Goal: Task Accomplishment & Management: Use online tool/utility

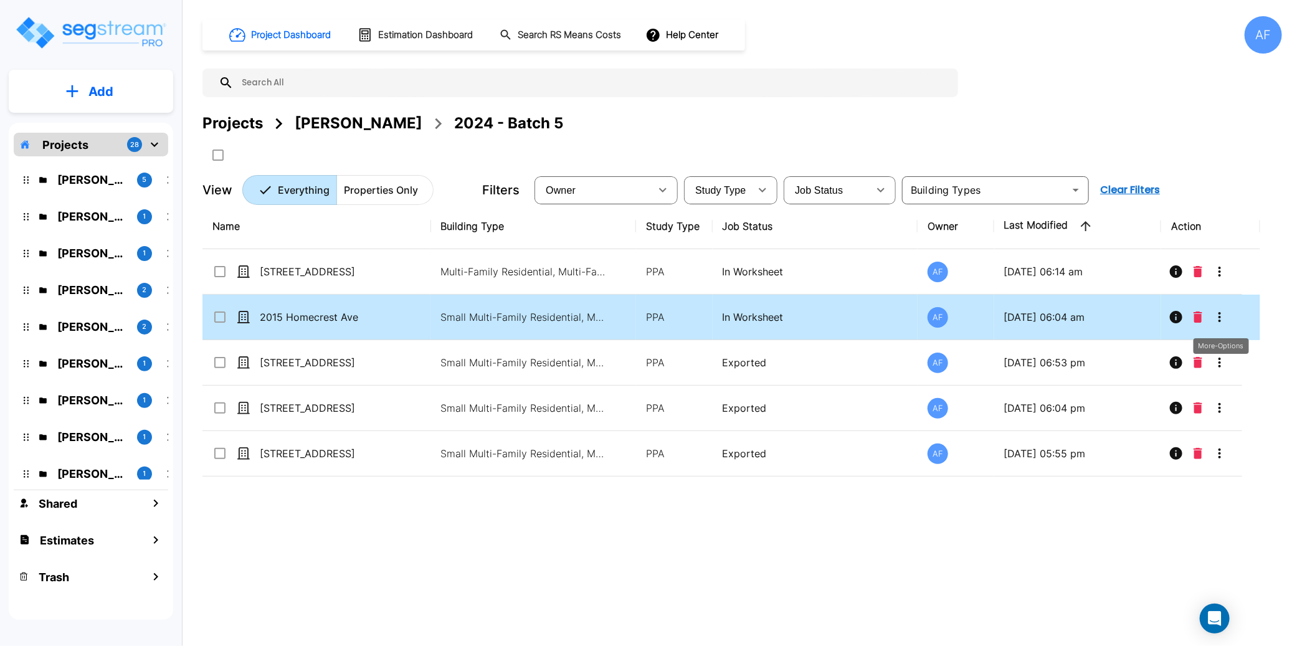
click at [1219, 315] on icon "More-Options" at bounding box center [1219, 317] width 15 height 15
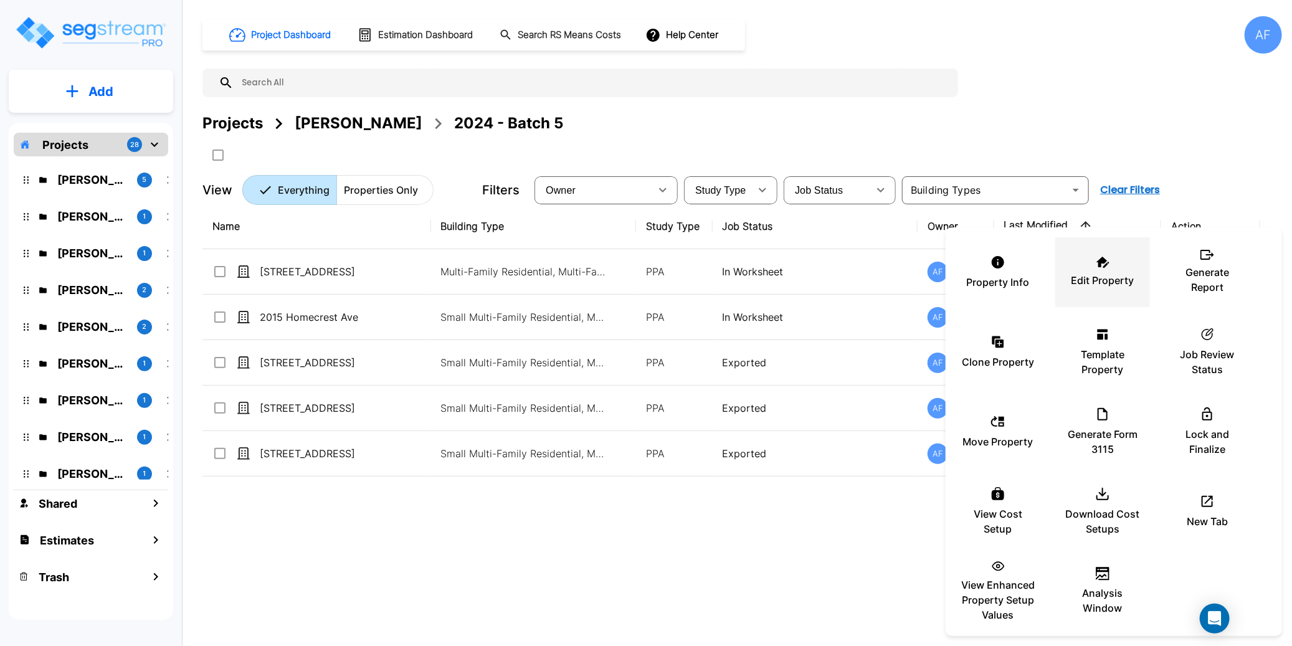
click at [1103, 278] on p "Edit Property" at bounding box center [1102, 280] width 63 height 15
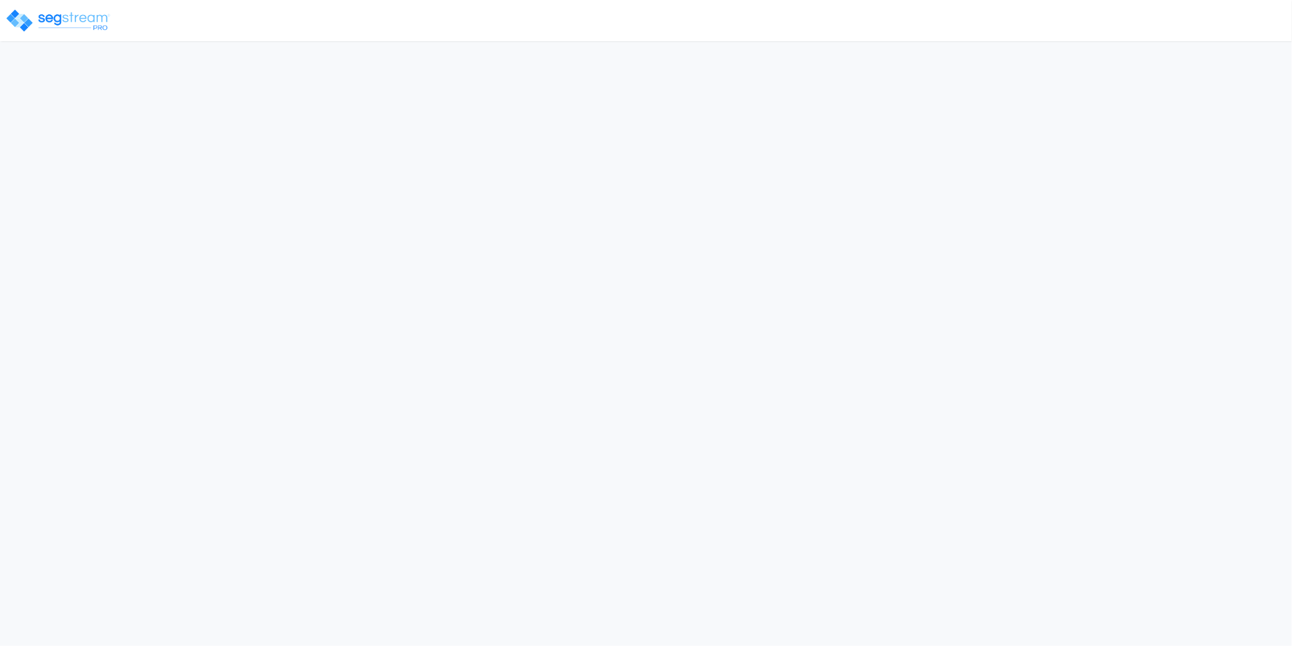
select select "2024"
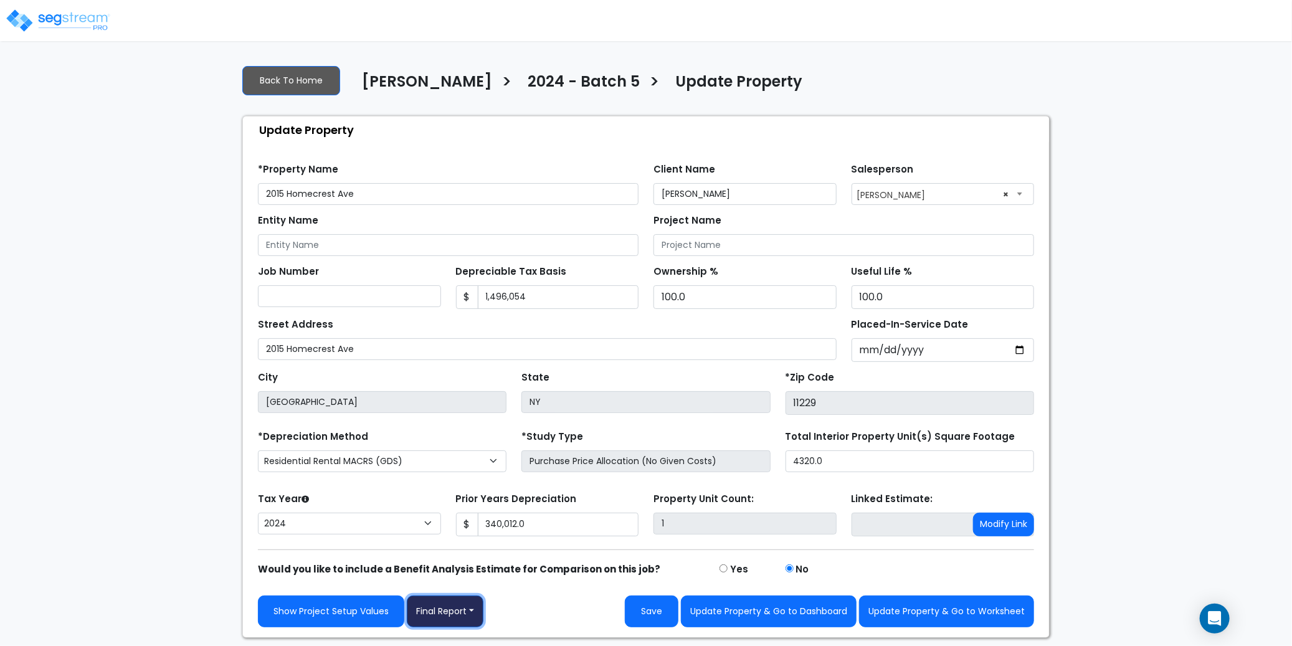
click at [467, 612] on button "Final Report" at bounding box center [445, 611] width 77 height 32
click at [473, 547] on link "Report Images" at bounding box center [472, 546] width 130 height 29
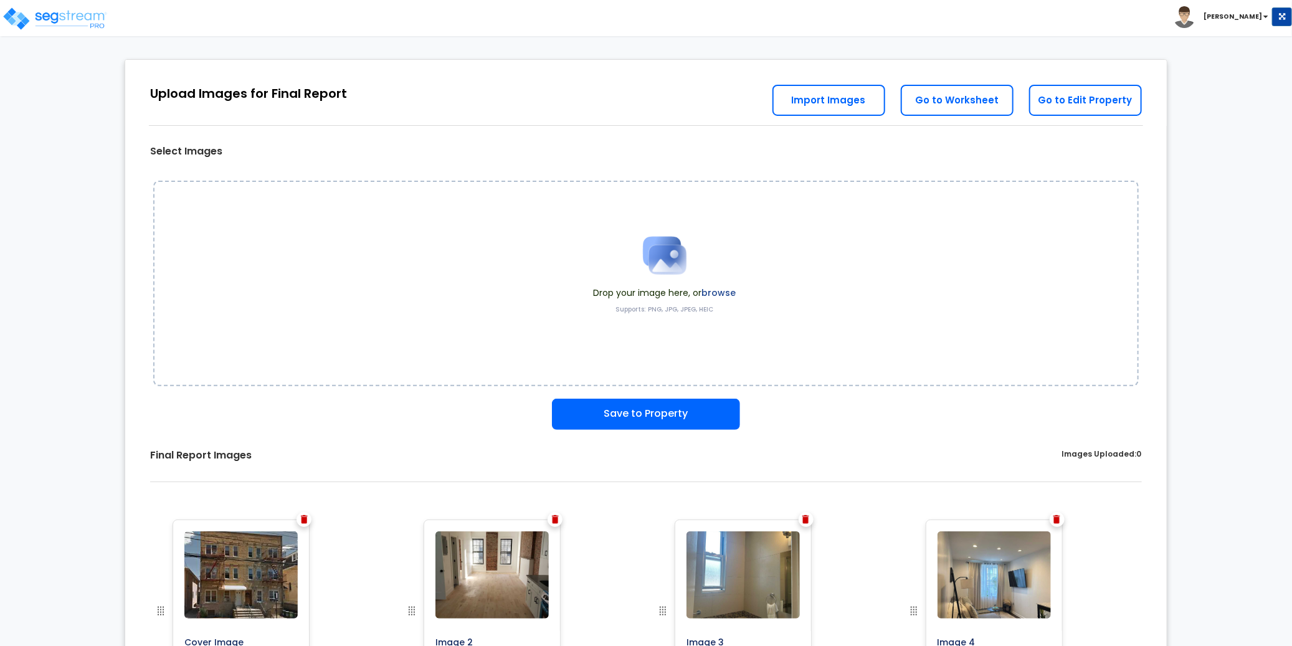
scroll to position [28, 0]
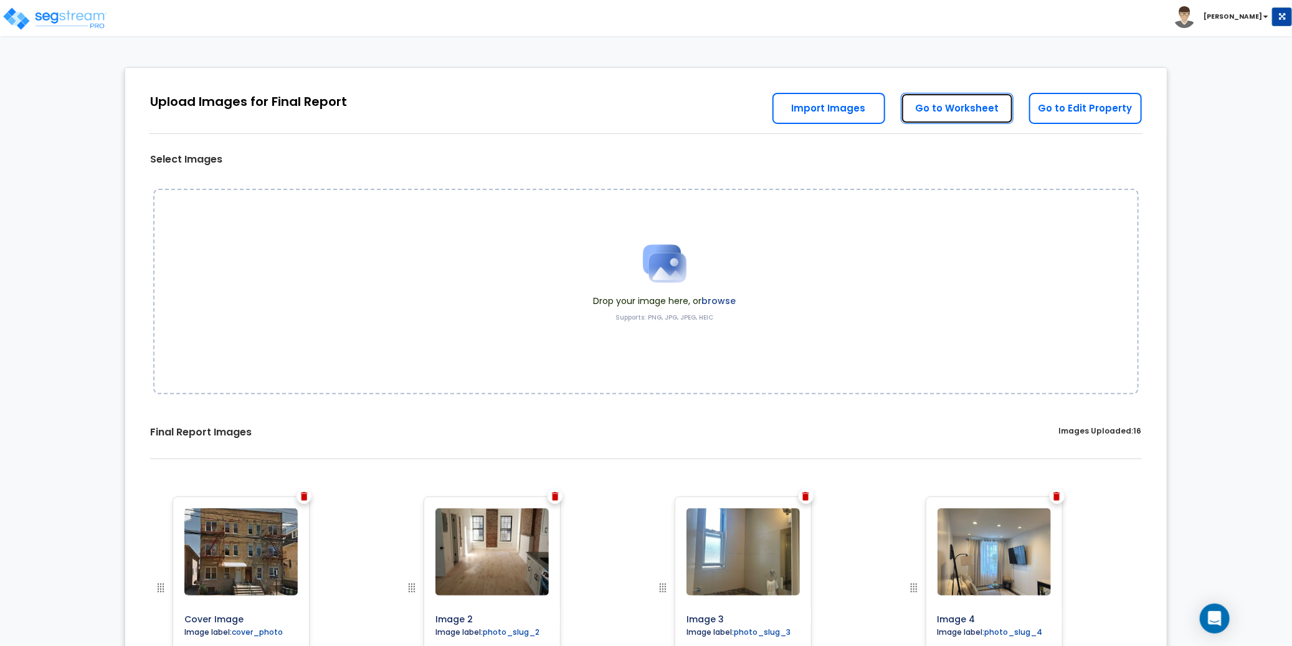
click at [963, 111] on link "Go to Worksheet" at bounding box center [957, 108] width 113 height 31
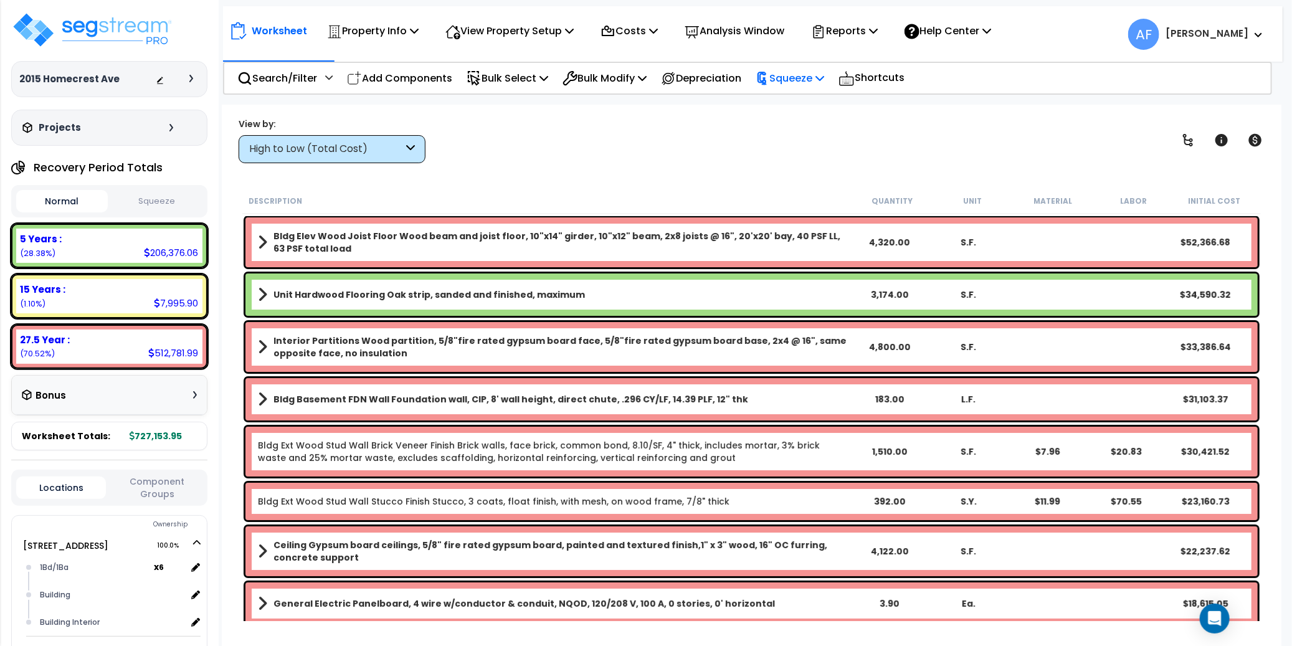
click at [808, 82] on p "Squeeze" at bounding box center [789, 78] width 69 height 17
click at [801, 103] on link "Squeeze" at bounding box center [810, 105] width 123 height 25
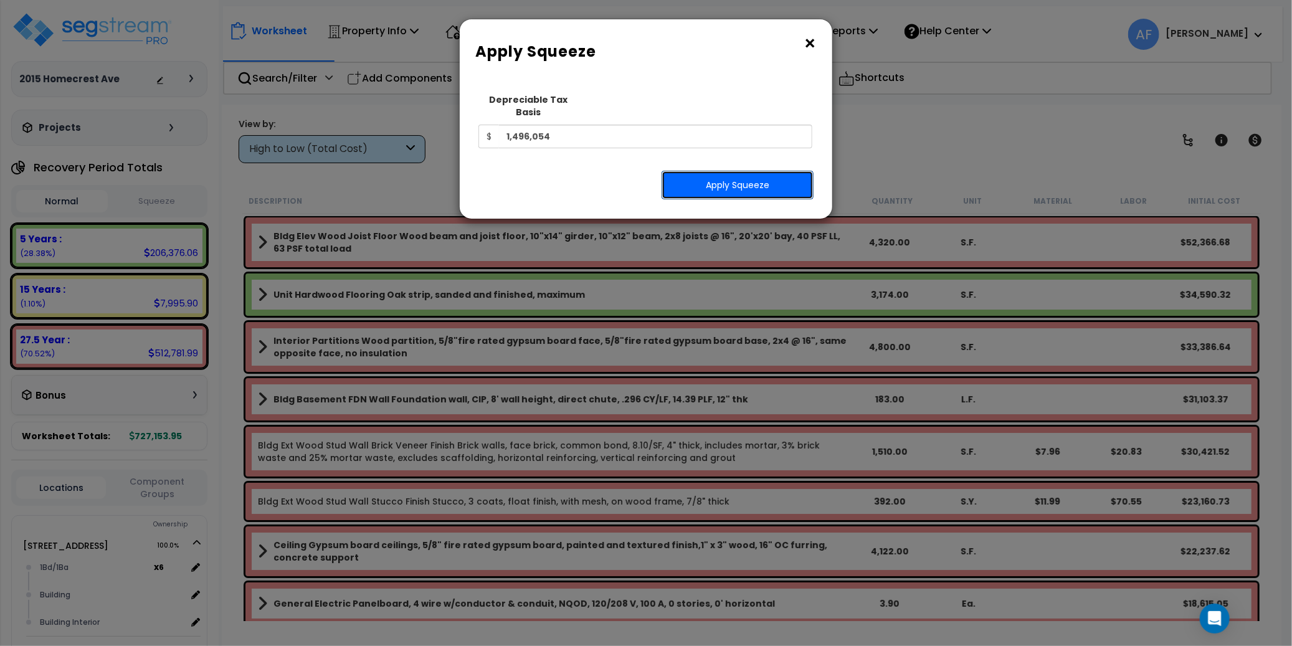
click at [738, 172] on button "Apply Squeeze" at bounding box center [737, 185] width 152 height 29
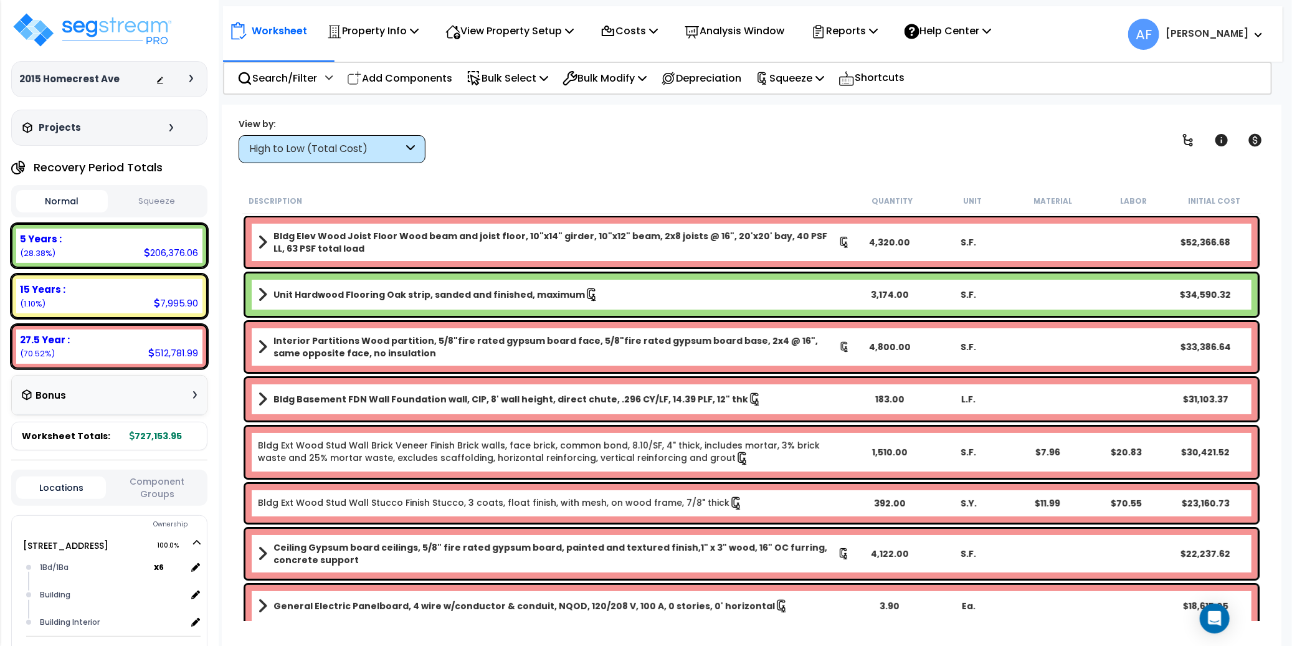
click at [640, 143] on div "View by: High to Low (Total Cost) High to Low (Total Cost)" at bounding box center [751, 140] width 1034 height 46
click at [878, 34] on icon at bounding box center [873, 31] width 9 height 10
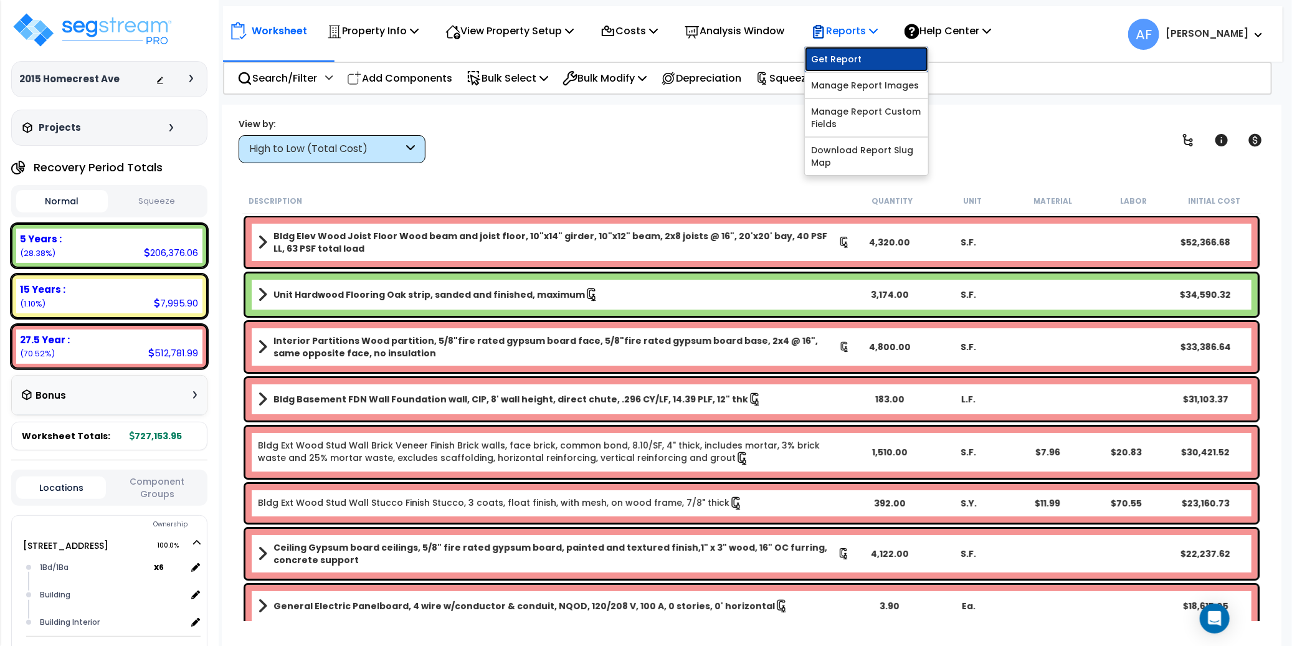
click at [876, 60] on link "Get Report" at bounding box center [866, 59] width 123 height 25
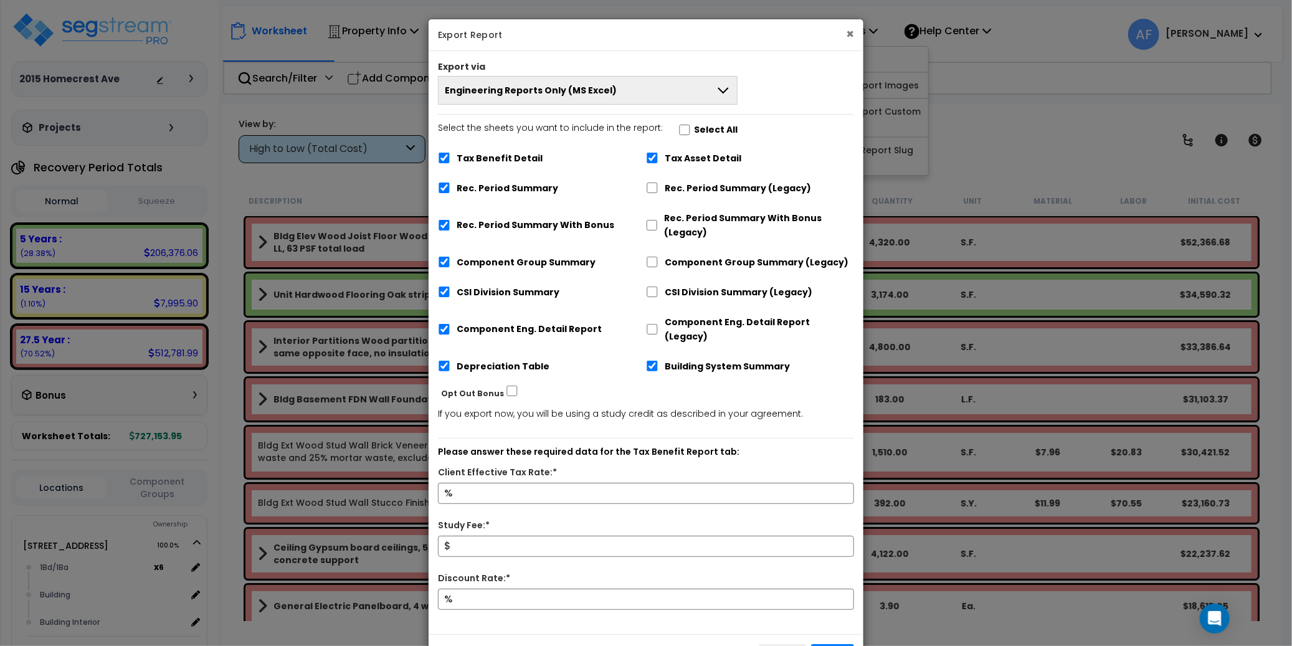
click at [853, 33] on button "×" at bounding box center [850, 33] width 8 height 13
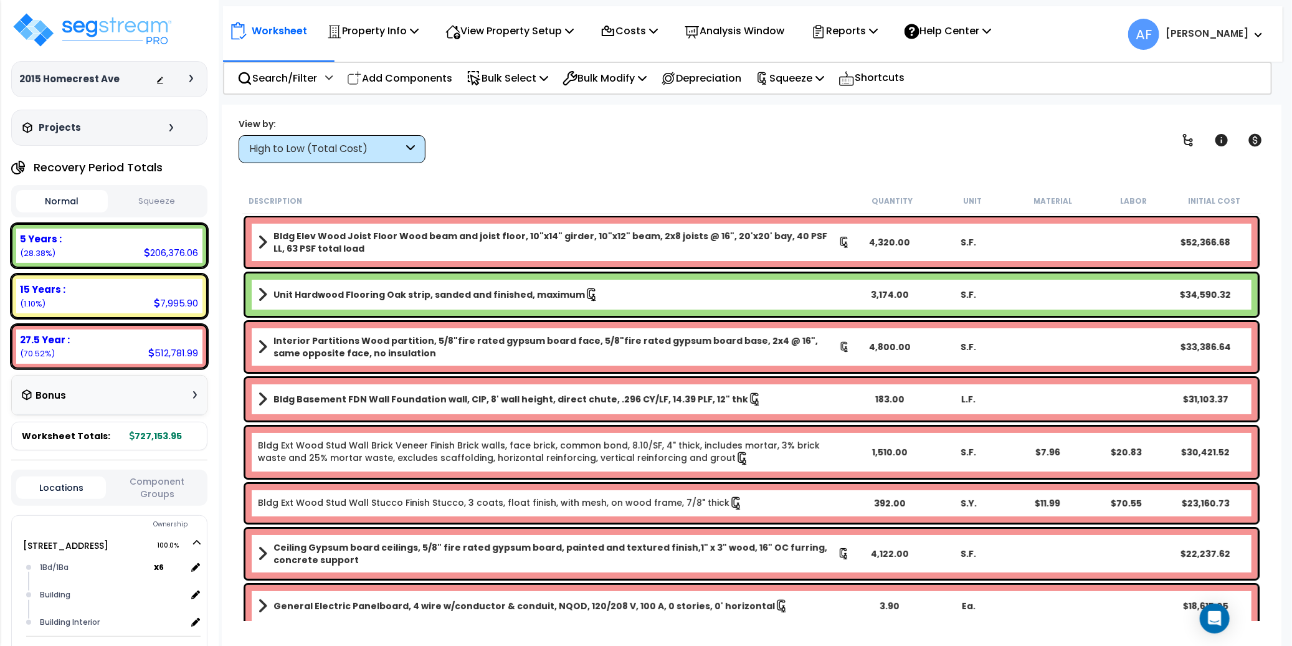
click at [146, 200] on button "Squeeze" at bounding box center [157, 202] width 92 height 22
click at [93, 200] on button "Normal" at bounding box center [62, 202] width 92 height 22
click at [142, 201] on button "Squeeze" at bounding box center [157, 202] width 92 height 22
click at [878, 36] on p "Reports" at bounding box center [844, 30] width 67 height 17
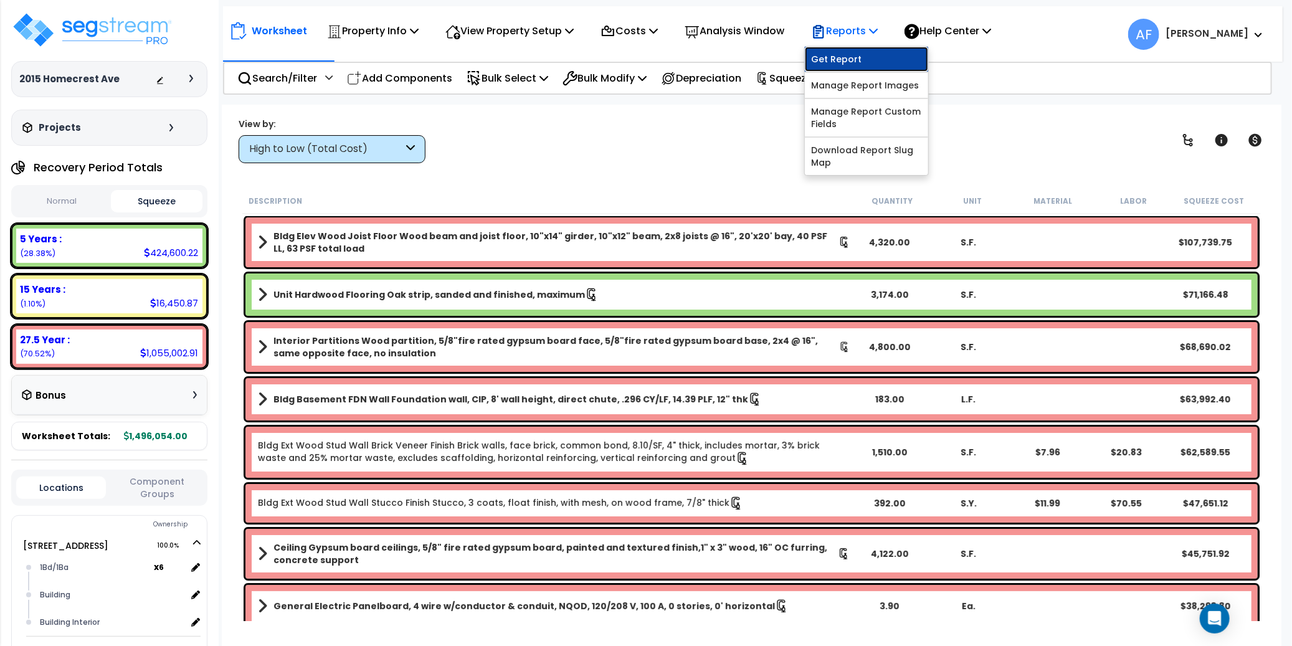
click at [866, 62] on link "Get Report" at bounding box center [866, 59] width 123 height 25
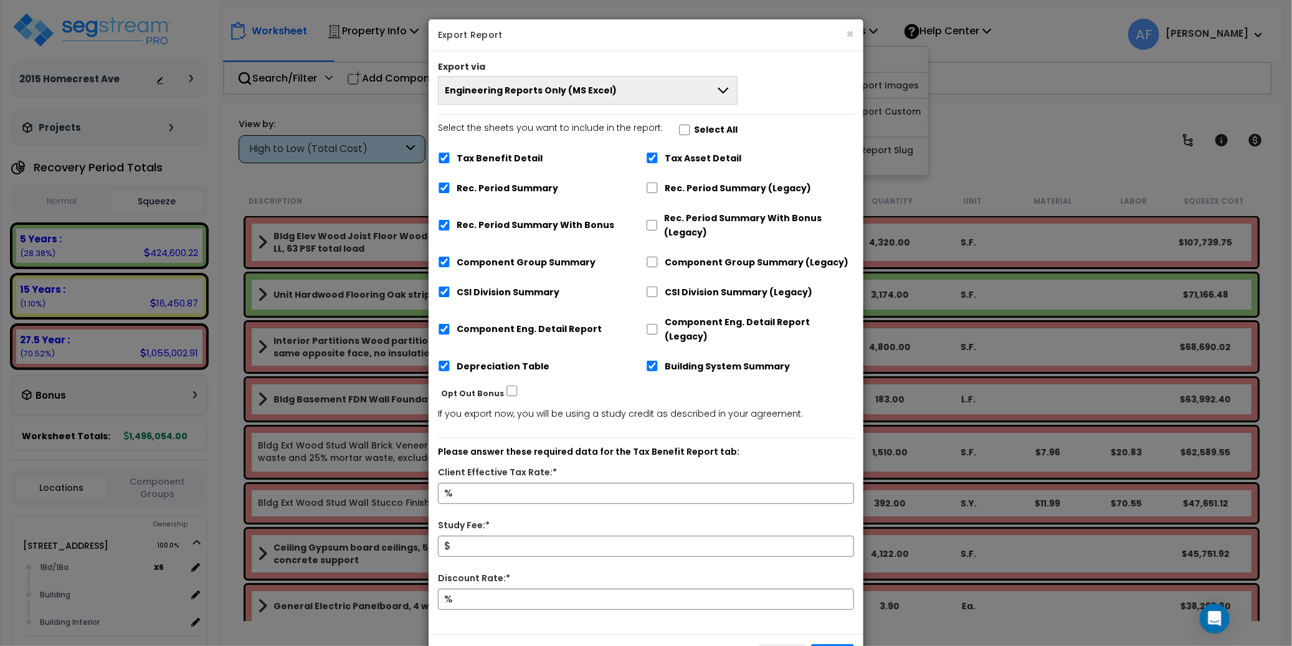
click at [596, 96] on span "Engineering Reports Only (MS Excel)" at bounding box center [531, 90] width 172 height 12
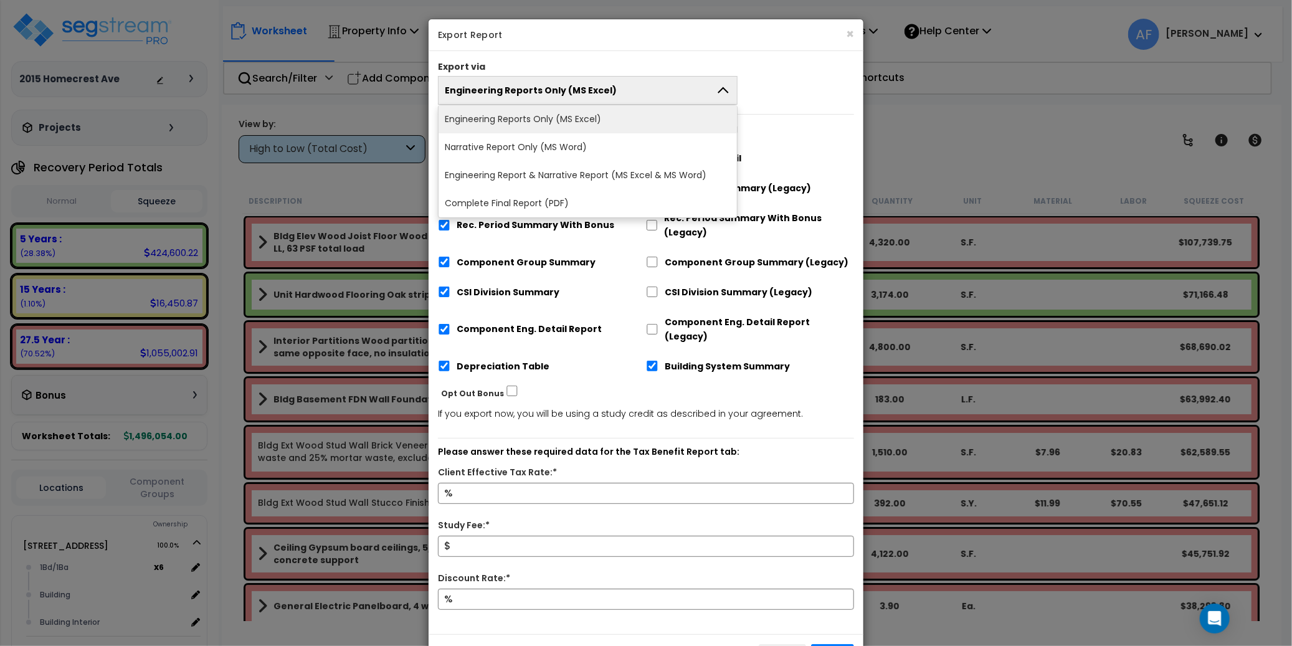
click at [601, 174] on li "Engineering Report & Narrative Report (MS Excel & MS Word)" at bounding box center [587, 175] width 298 height 28
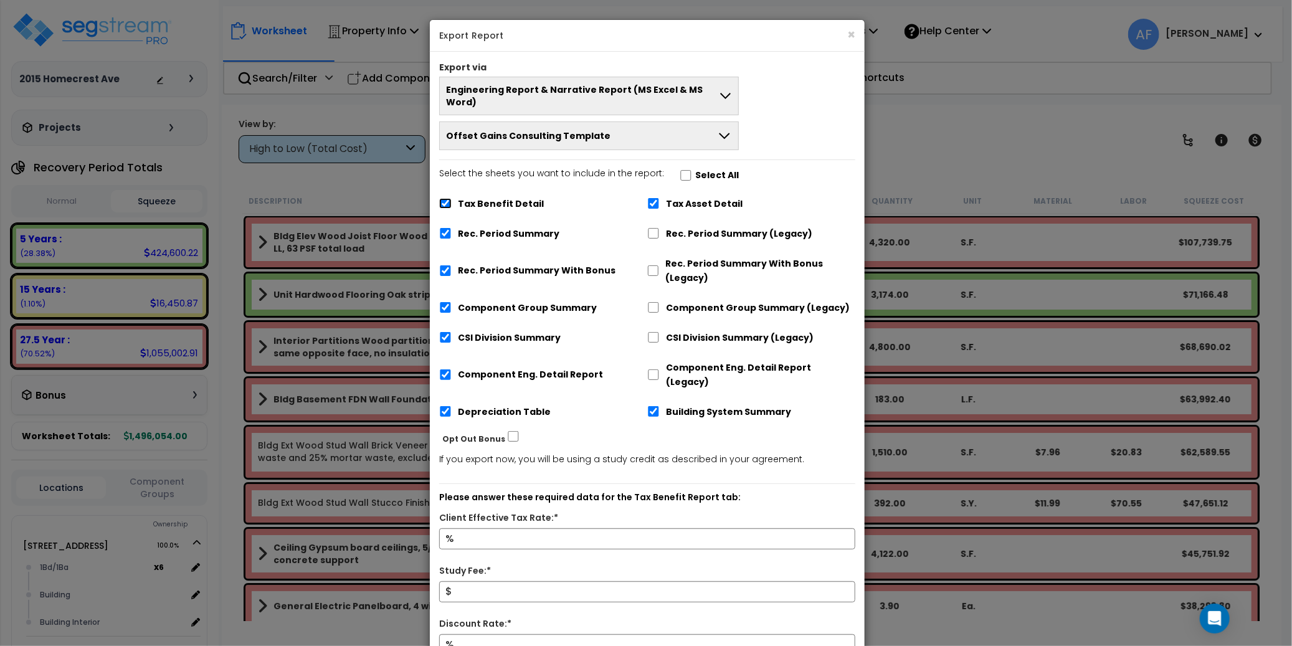
click at [445, 198] on input "Tax Benefit Detail" at bounding box center [445, 203] width 12 height 11
checkbox input "false"
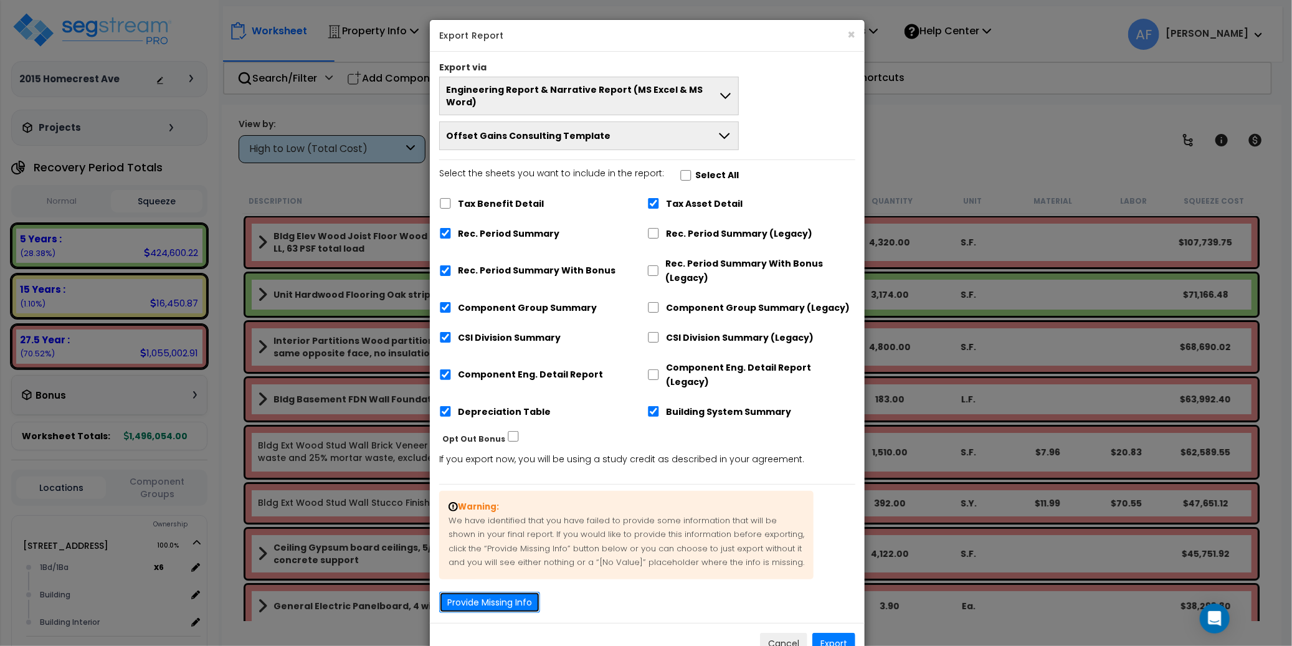
click at [504, 592] on button "Provide Missing Info" at bounding box center [489, 602] width 101 height 21
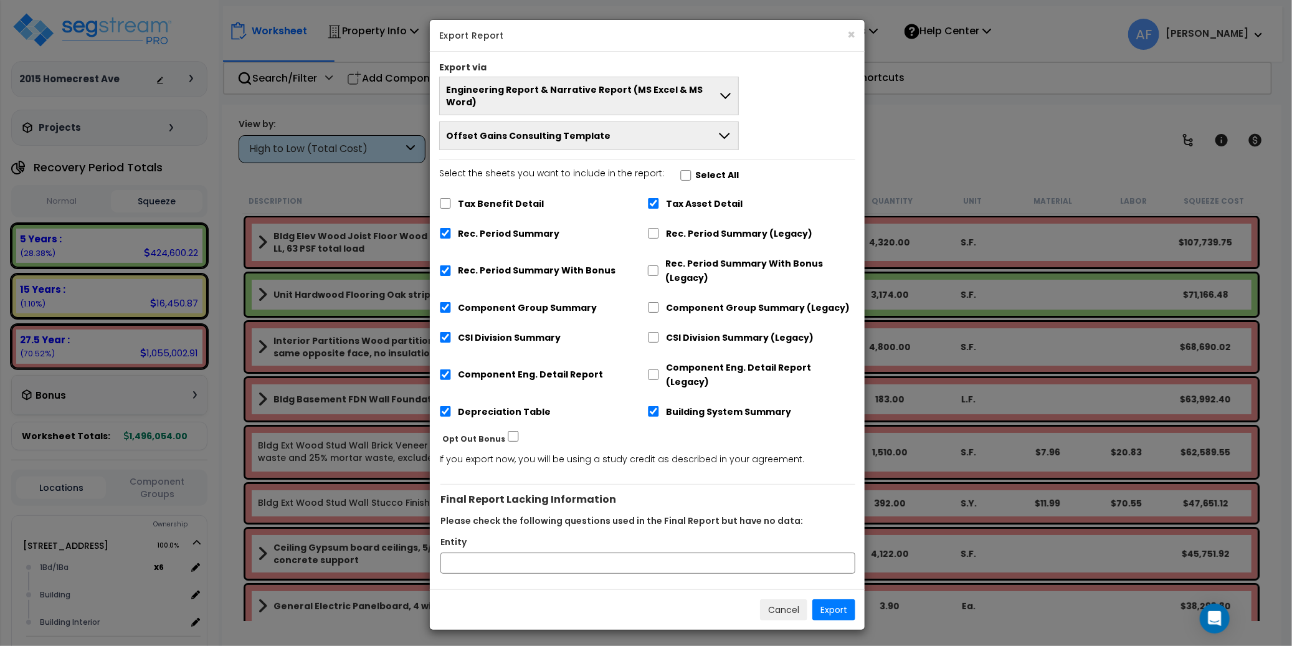
click at [825, 179] on div "Select the sheets you want to include in the report: Select All Tax Benefit Det…" at bounding box center [647, 297] width 435 height 262
click at [474, 552] on input "Entity" at bounding box center [647, 562] width 415 height 21
paste input "2015 HOMECREST LLC"
type input "2015 HOMECREST LLC"
click at [578, 561] on div "Export via Engineering Report & Narrative Report (MS Excel & MS Word) Engineeri…" at bounding box center [647, 320] width 435 height 537
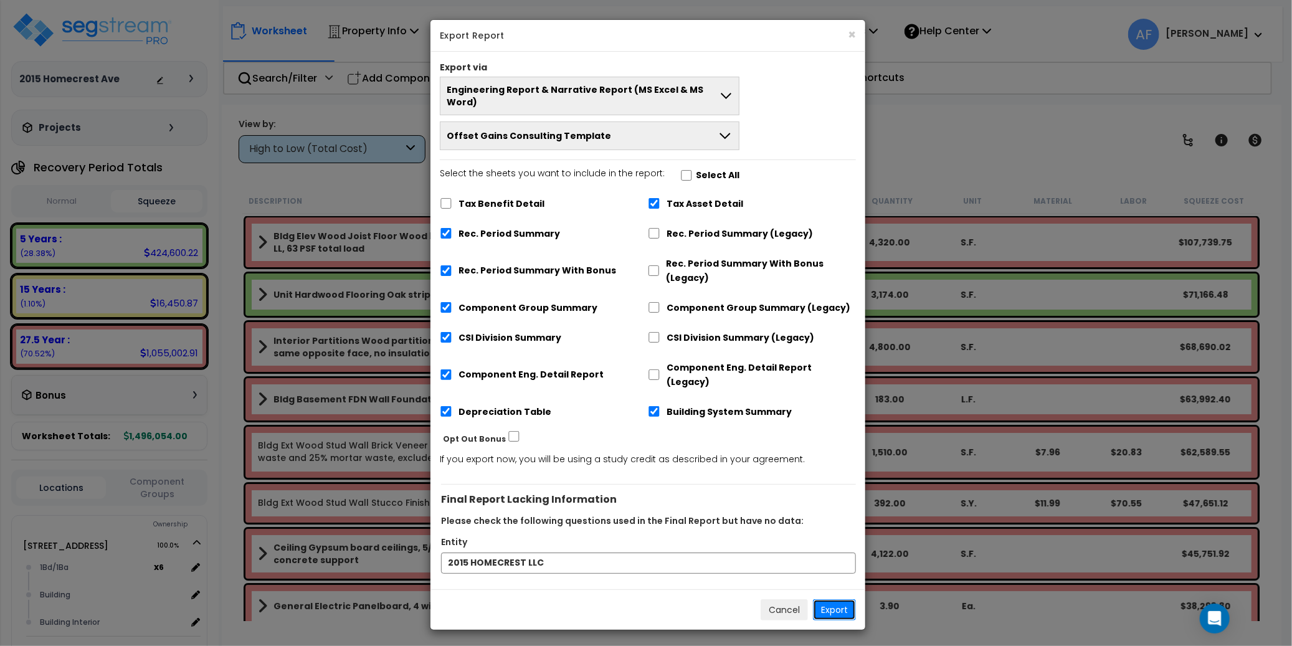
click at [838, 599] on button "Export" at bounding box center [834, 609] width 43 height 21
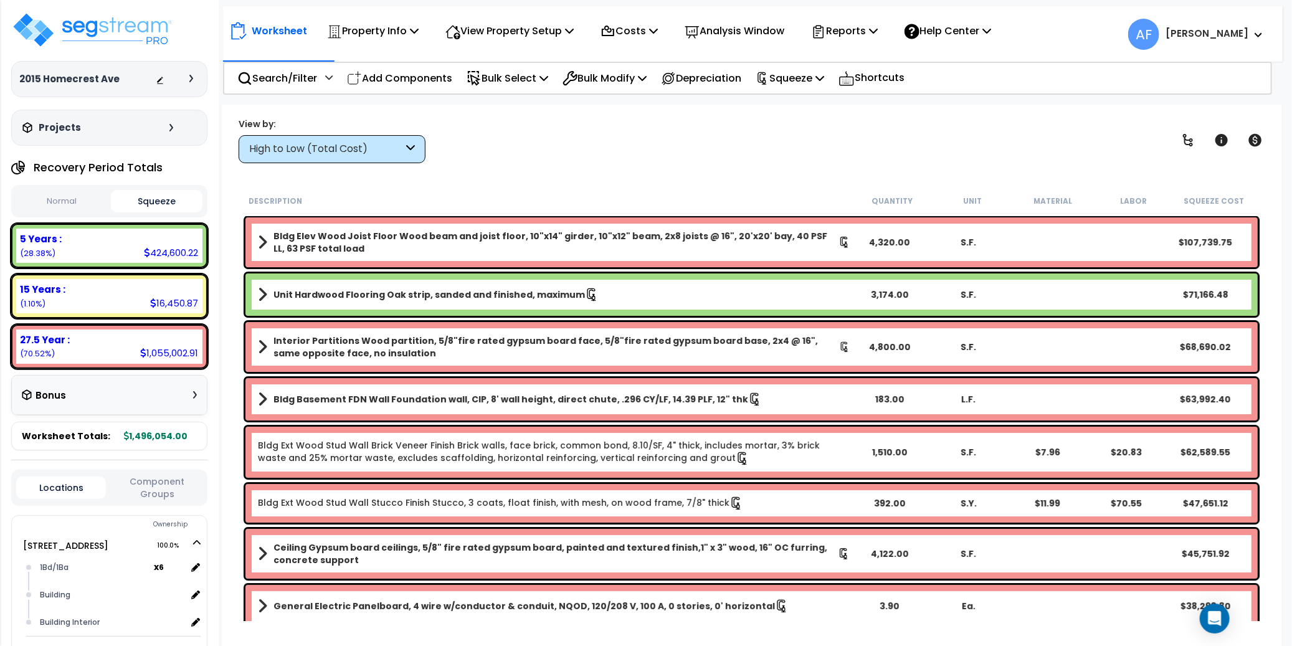
click at [750, 156] on div "View by: High to Low (Total Cost) High to Low (Total Cost)" at bounding box center [751, 140] width 1034 height 46
click at [106, 76] on h3 "2015 Homecrest Ave" at bounding box center [69, 79] width 100 height 12
click at [135, 25] on img at bounding box center [92, 29] width 162 height 37
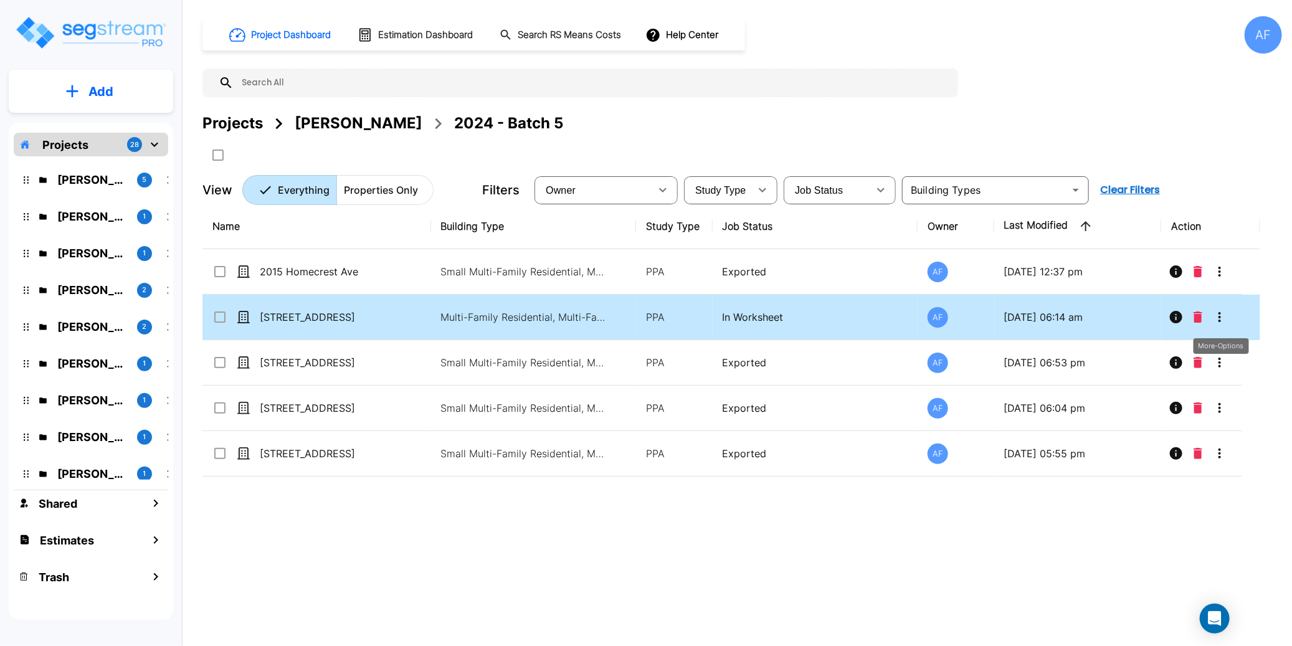
click at [1221, 319] on icon "More-Options" at bounding box center [1219, 317] width 15 height 15
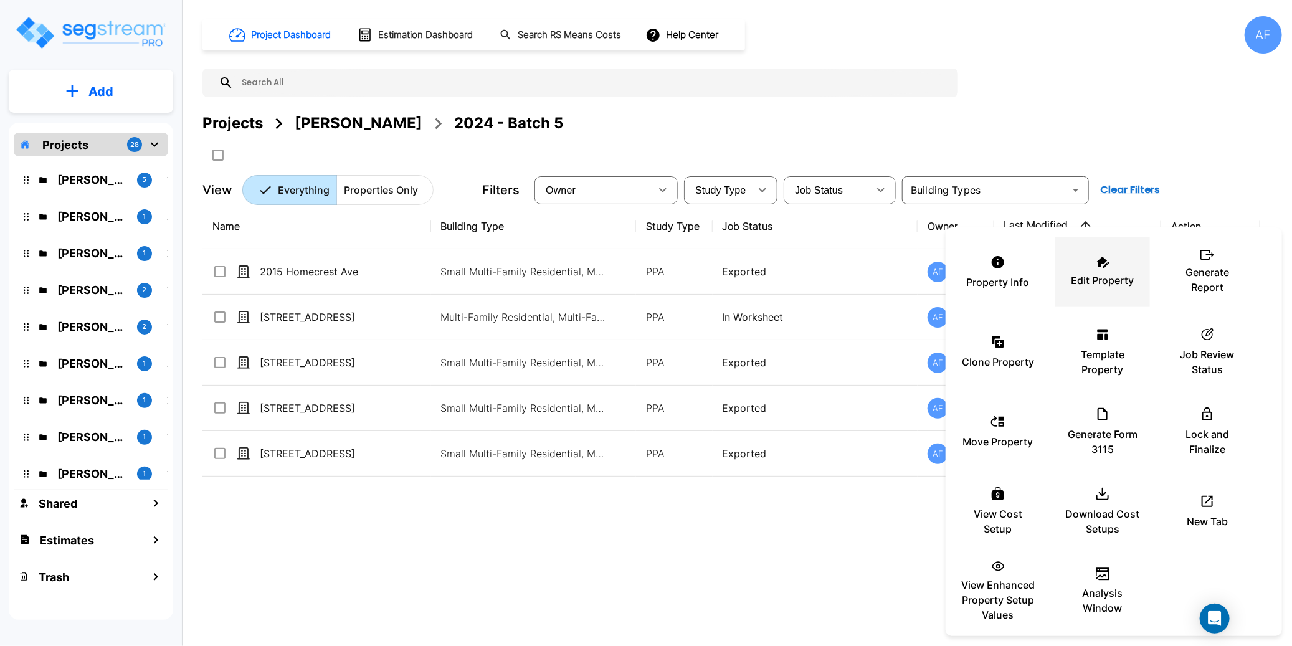
click at [1105, 275] on p "Edit Property" at bounding box center [1102, 280] width 63 height 15
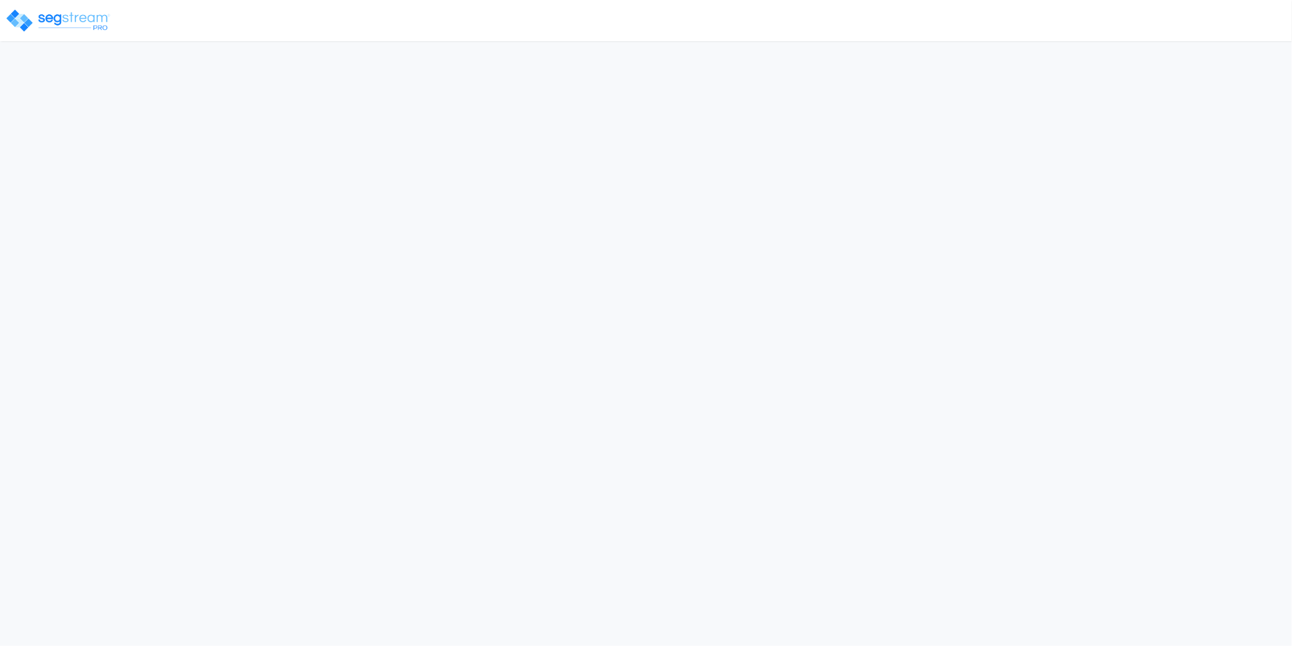
select select "2024"
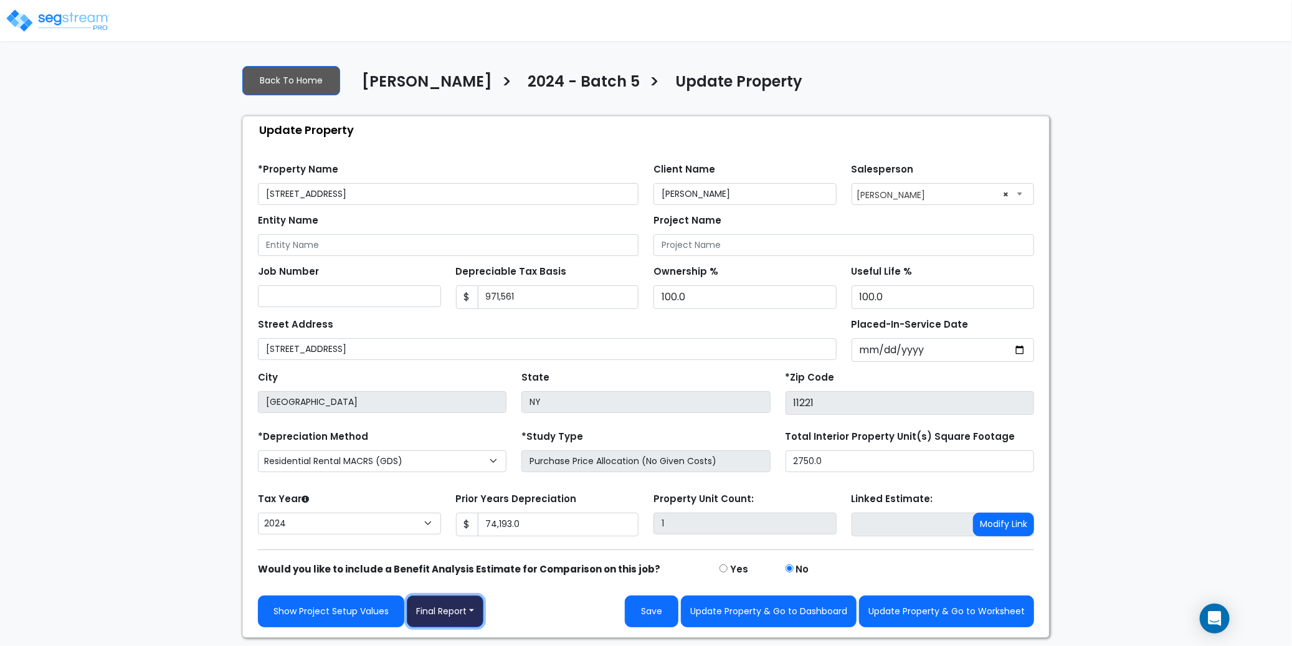
click at [472, 615] on button "Final Report" at bounding box center [445, 611] width 77 height 32
click at [465, 547] on link "Report Images" at bounding box center [472, 546] width 130 height 29
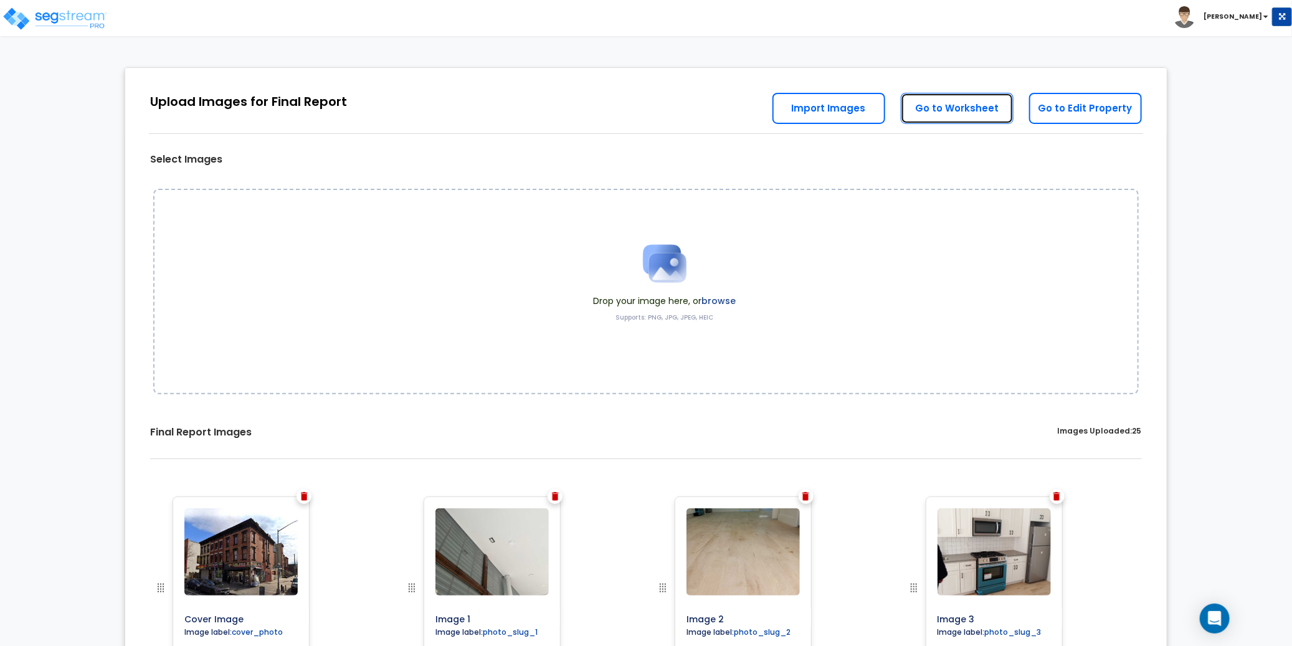
click at [953, 116] on link "Go to Worksheet" at bounding box center [957, 108] width 113 height 31
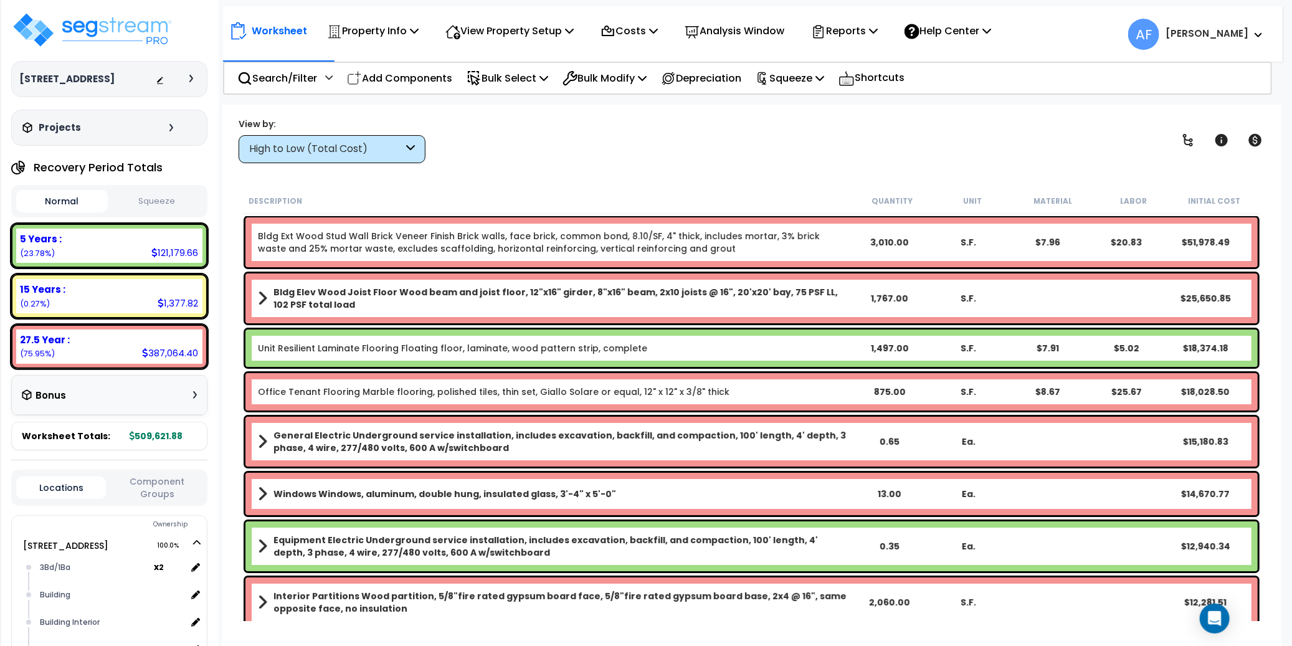
click at [677, 156] on div "View by: High to Low (Total Cost) High to Low (Total Cost)" at bounding box center [751, 140] width 1034 height 46
click at [878, 33] on icon at bounding box center [873, 31] width 9 height 10
click at [776, 120] on div "View by: High to Low (Total Cost) High to Low (Total Cost)" at bounding box center [751, 140] width 1034 height 46
click at [808, 77] on p "Squeeze" at bounding box center [789, 78] width 69 height 17
click at [803, 103] on link "Squeeze" at bounding box center [810, 105] width 123 height 25
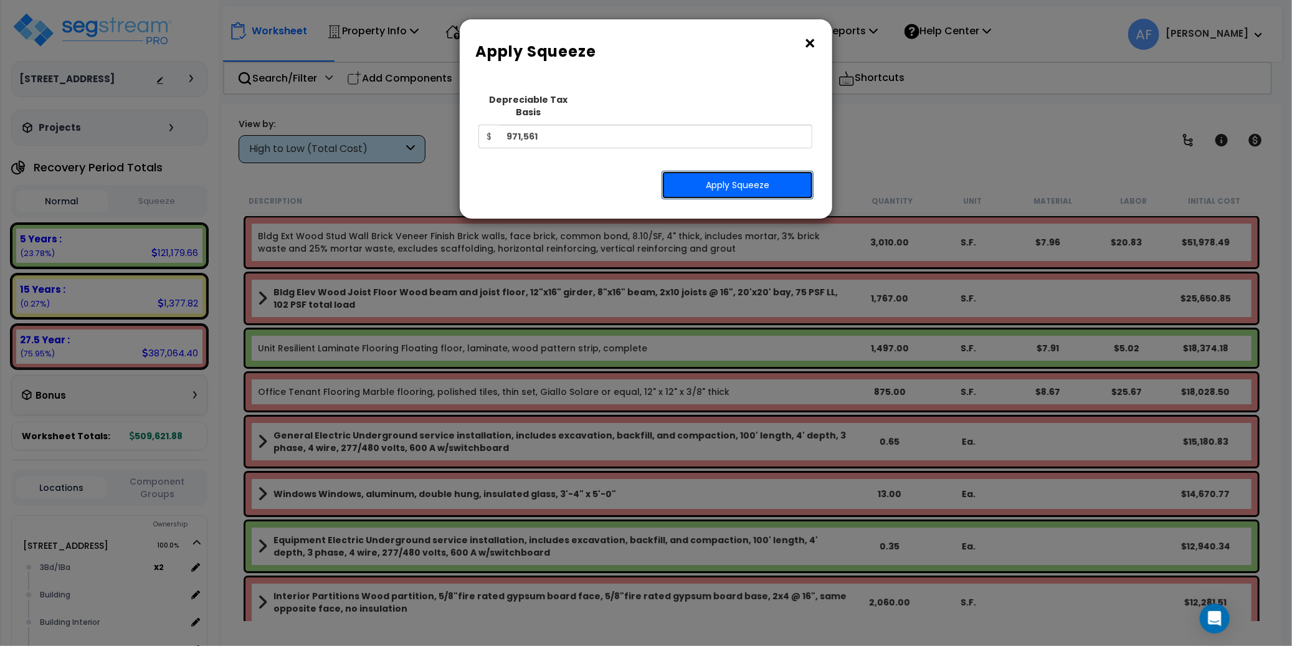
click at [738, 174] on button "Apply Squeeze" at bounding box center [737, 185] width 152 height 29
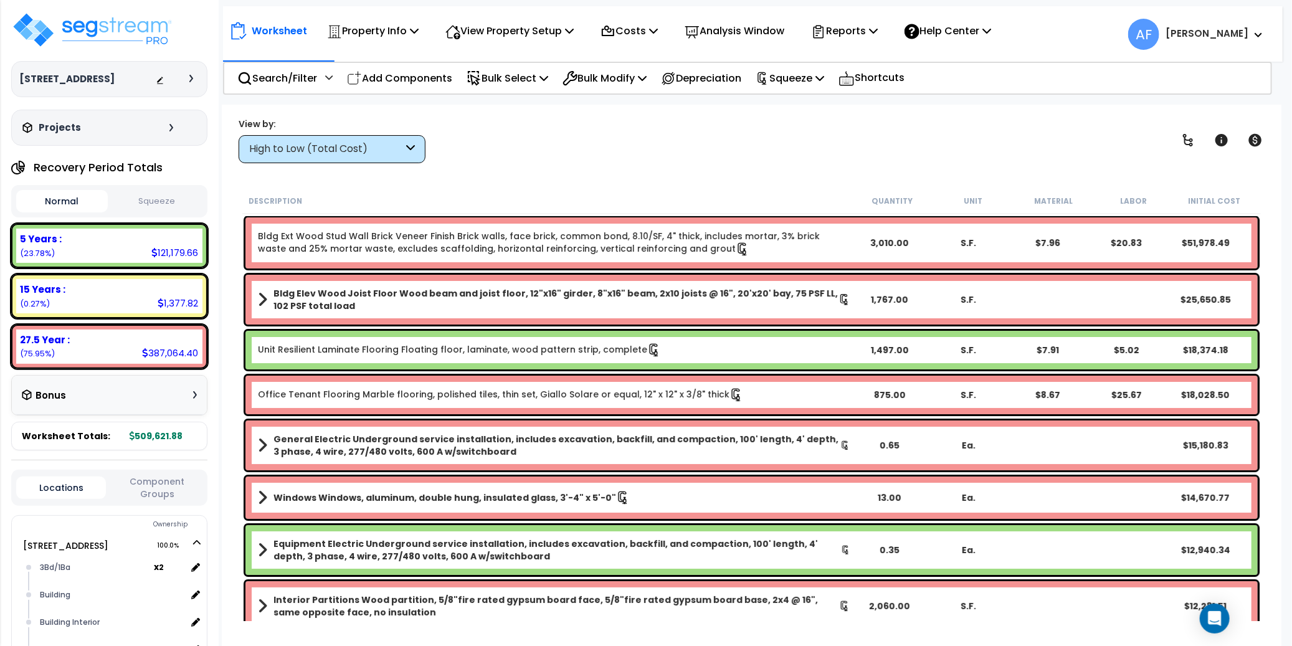
click at [636, 164] on div "Worksheet Property Info Property Setup Add Property Unit Template property Clon…" at bounding box center [751, 428] width 1059 height 646
click at [878, 35] on icon at bounding box center [873, 31] width 9 height 10
click at [144, 203] on button "Squeeze" at bounding box center [157, 202] width 92 height 22
click at [77, 196] on button "Normal" at bounding box center [62, 202] width 92 height 22
click at [138, 199] on button "Squeeze" at bounding box center [157, 202] width 92 height 22
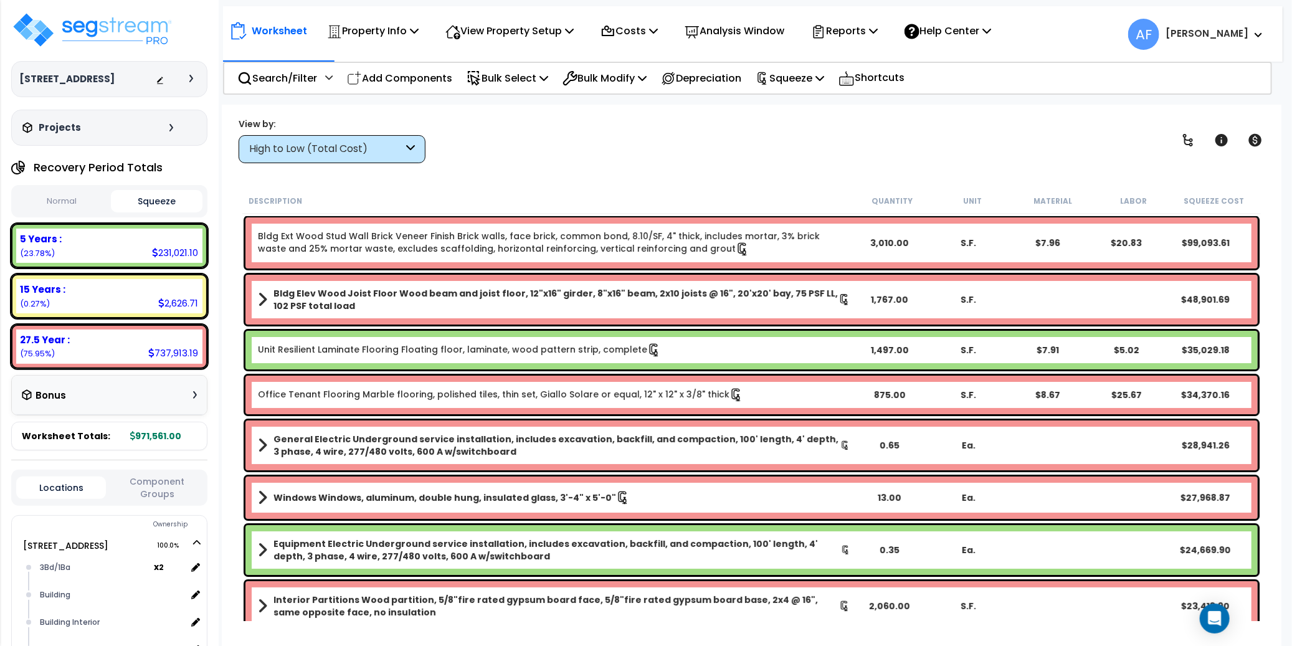
drag, startPoint x: 777, startPoint y: 156, endPoint x: 833, endPoint y: 111, distance: 71.8
click at [777, 156] on div "View by: High to Low (Total Cost) High to Low (Total Cost)" at bounding box center [751, 140] width 1034 height 46
click at [870, 37] on p "Reports" at bounding box center [844, 30] width 67 height 17
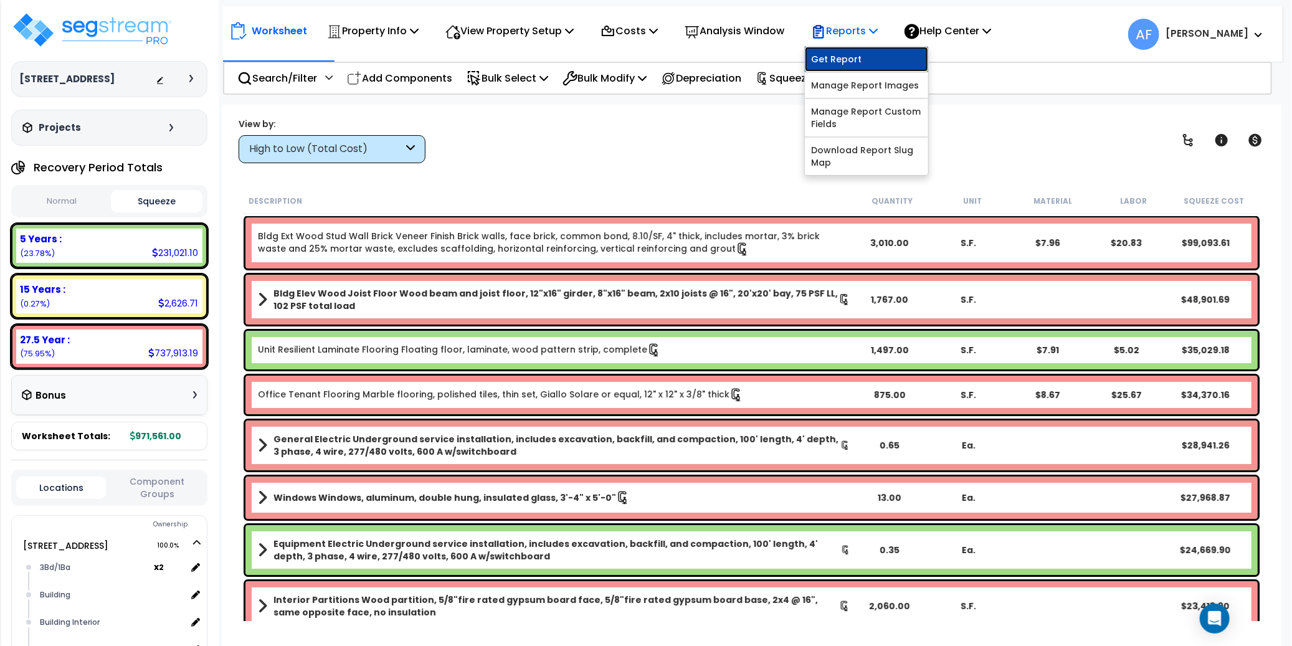
click at [855, 59] on link "Get Report" at bounding box center [866, 59] width 123 height 25
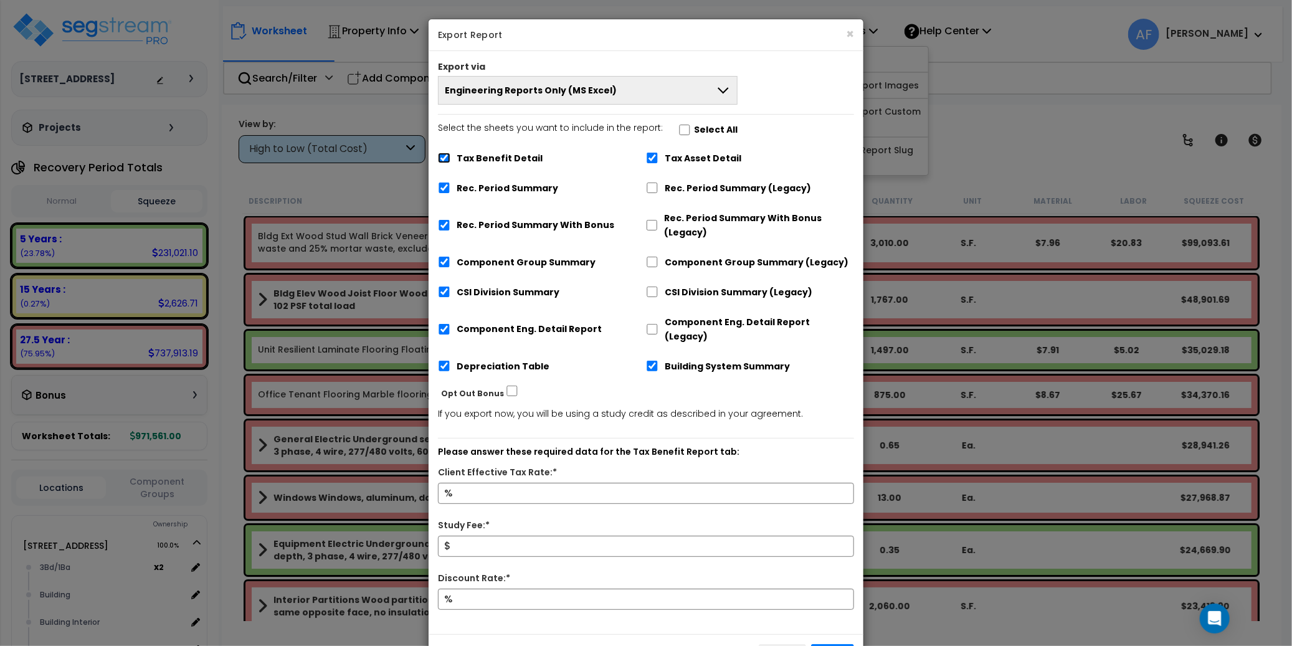
click at [445, 159] on input "Tax Benefit Detail" at bounding box center [444, 158] width 12 height 11
checkbox input "false"
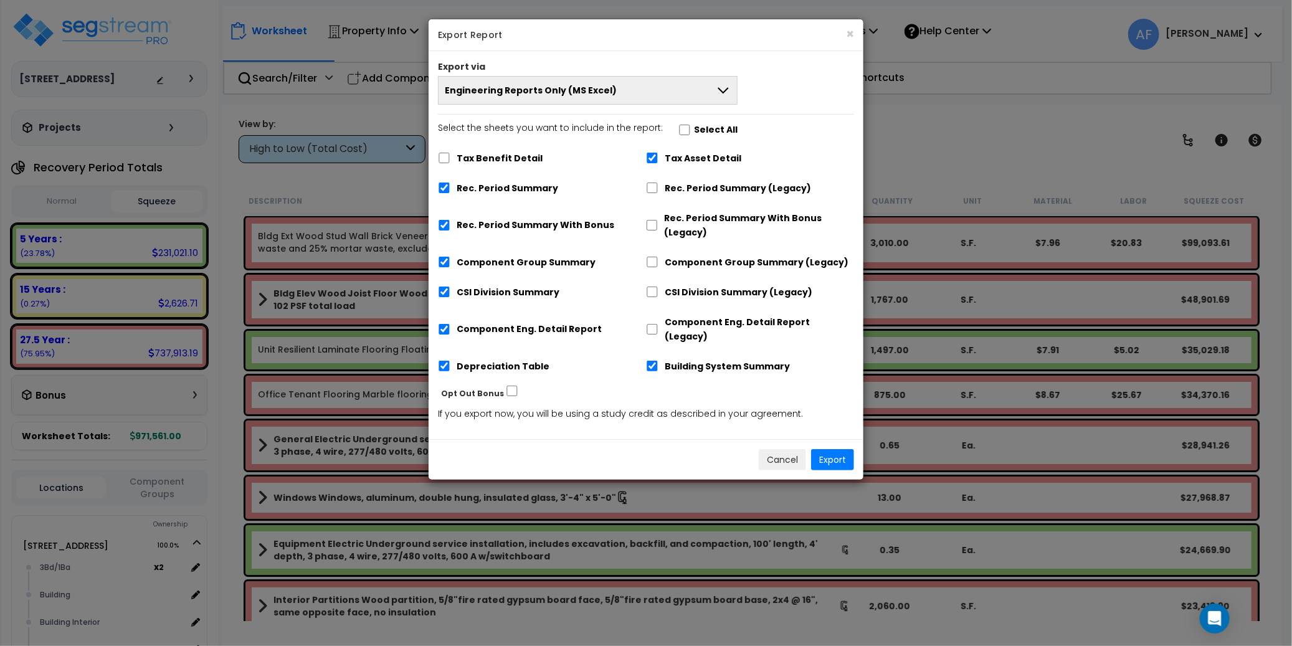
click at [563, 100] on button "Engineering Reports Only (MS Excel)" at bounding box center [588, 90] width 300 height 29
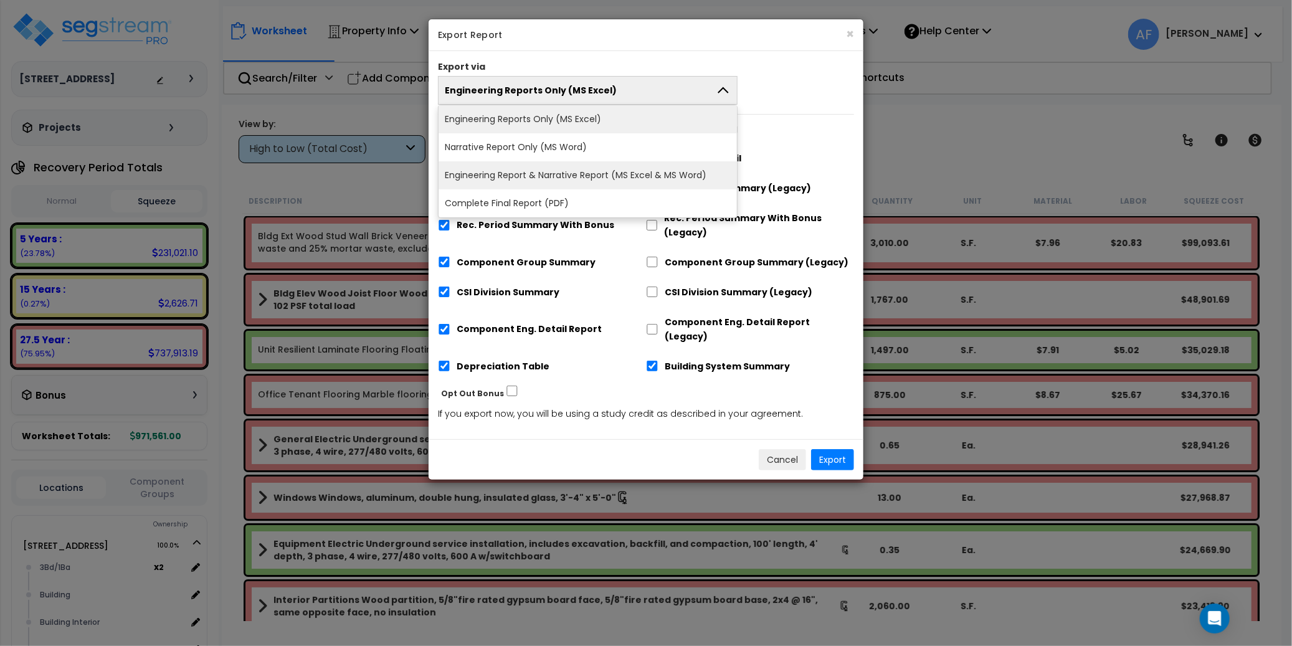
click at [579, 172] on li "Engineering Report & Narrative Report (MS Excel & MS Word)" at bounding box center [587, 175] width 298 height 28
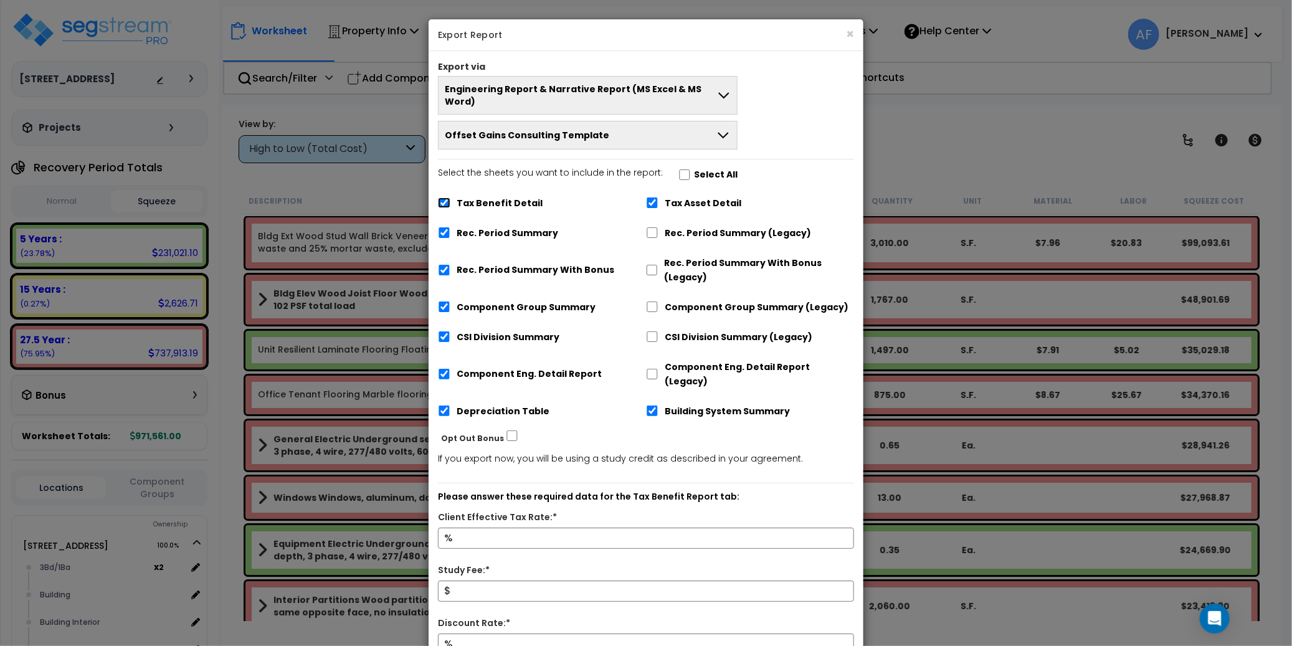
click at [443, 197] on input "Tax Benefit Detail" at bounding box center [444, 202] width 12 height 11
checkbox input "false"
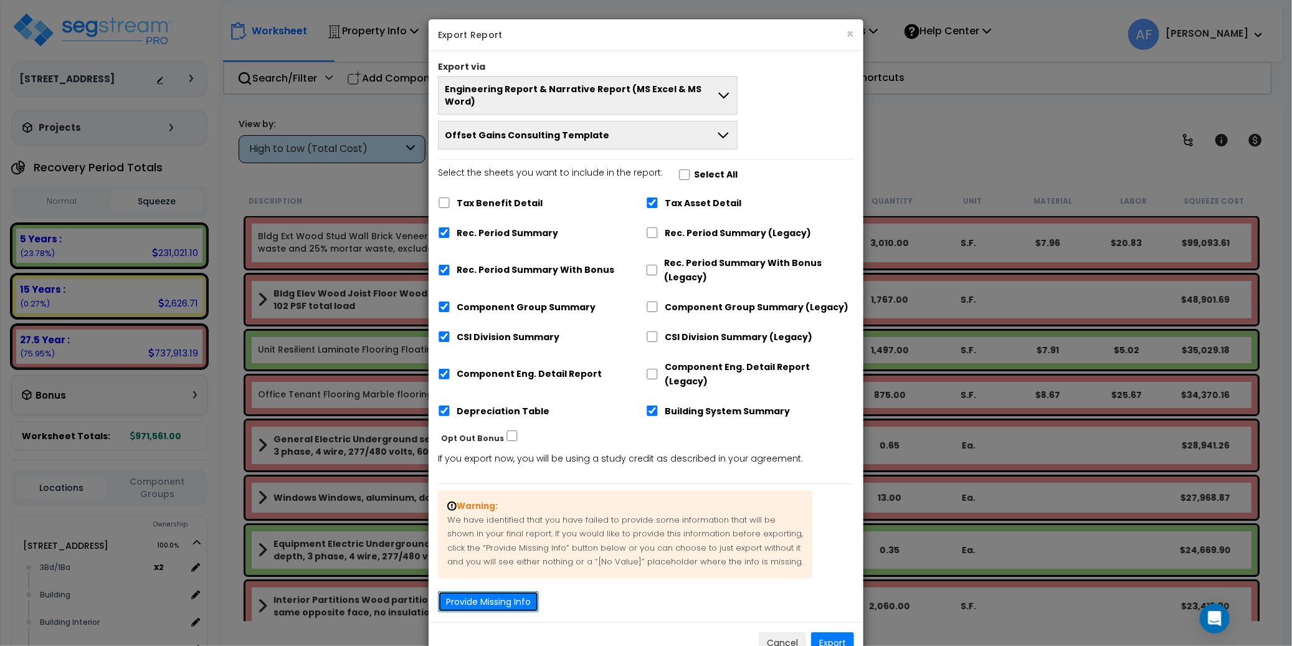
click at [503, 591] on button "Provide Missing Info" at bounding box center [488, 601] width 101 height 21
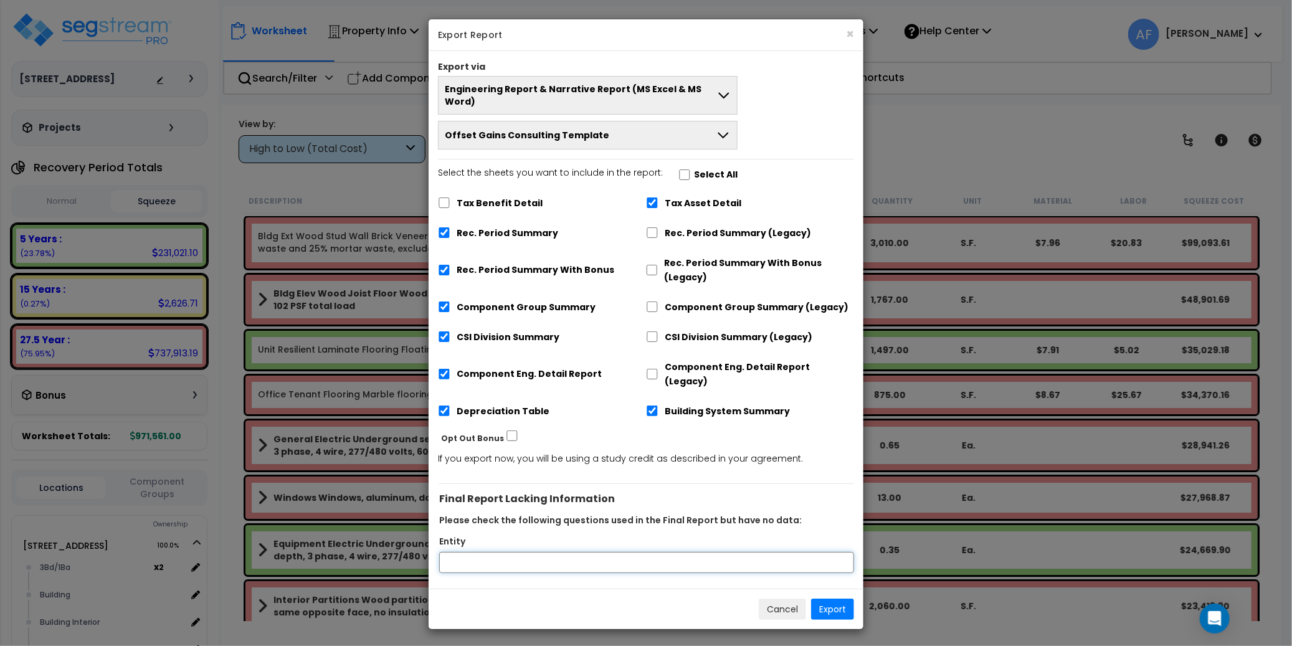
click at [471, 552] on input "Entity" at bounding box center [646, 562] width 415 height 21
paste input "962 DEKALB LLC"
type input "962 DEKALB LLC"
click at [844, 598] on button "Export" at bounding box center [832, 608] width 43 height 21
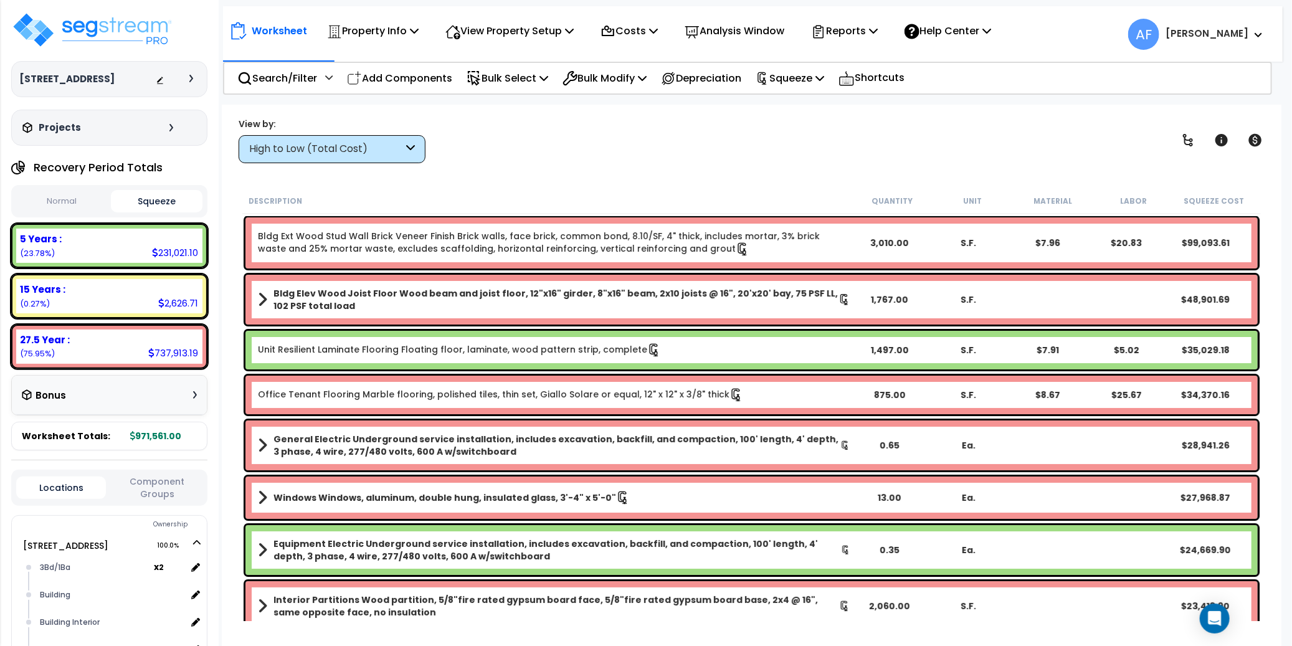
click at [548, 173] on div "Worksheet Property Info Property Setup Add Property Unit Template property Clon…" at bounding box center [751, 428] width 1059 height 646
